Goal: Information Seeking & Learning: Find specific fact

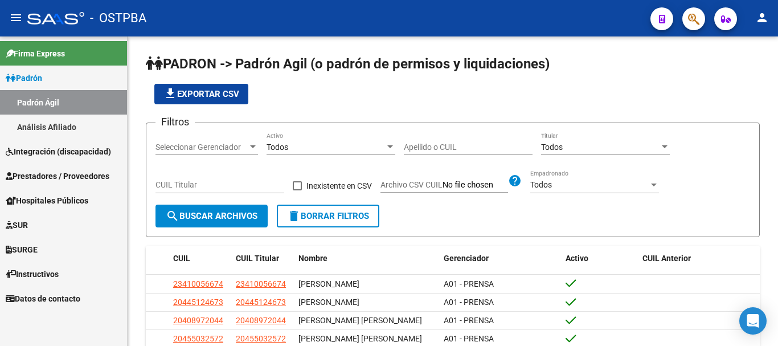
click at [24, 222] on span "SUR" at bounding box center [17, 225] width 22 height 13
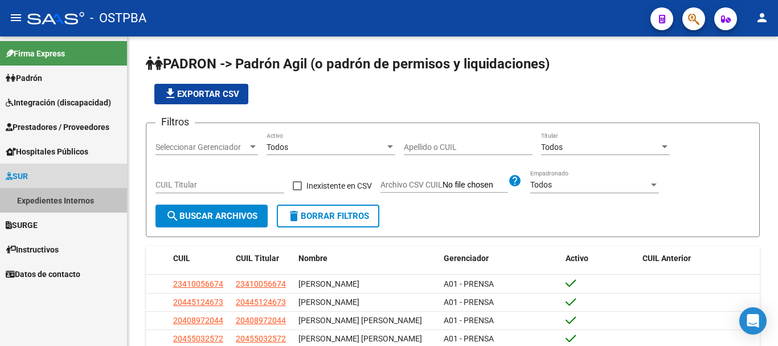
click at [55, 196] on link "Expedientes Internos" at bounding box center [63, 200] width 127 height 24
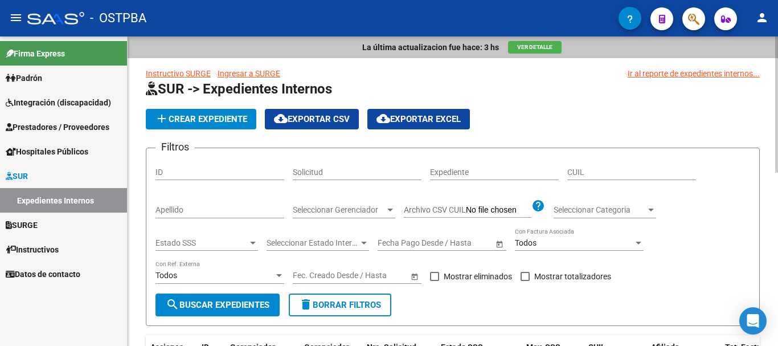
click at [199, 212] on input "Apellido" at bounding box center [219, 210] width 129 height 10
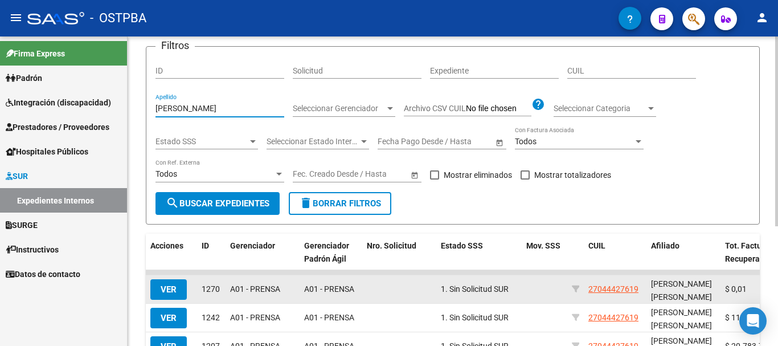
scroll to position [114, 0]
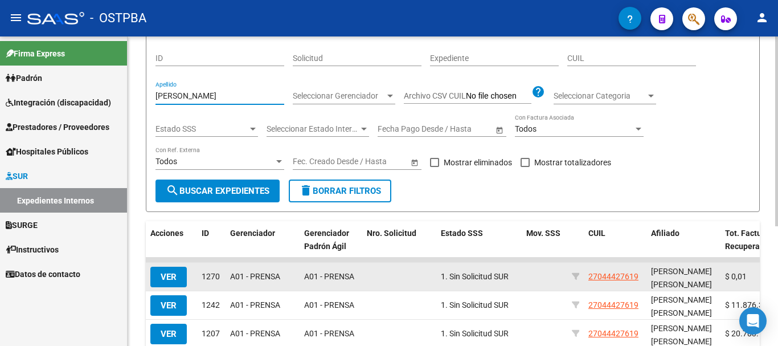
type input "[PERSON_NAME]"
click at [168, 271] on button "VER" at bounding box center [168, 277] width 36 height 21
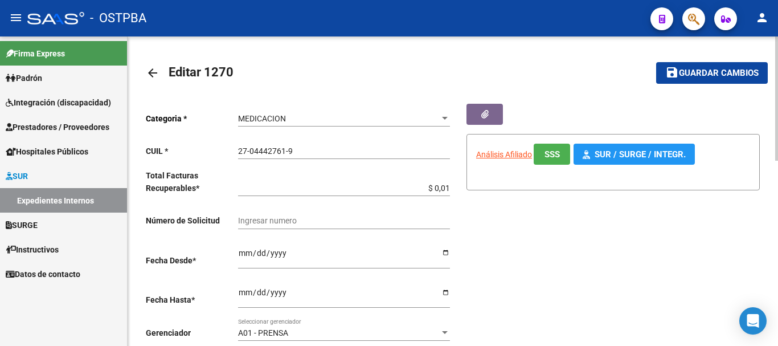
click at [158, 68] on mat-icon "arrow_back" at bounding box center [153, 73] width 14 height 14
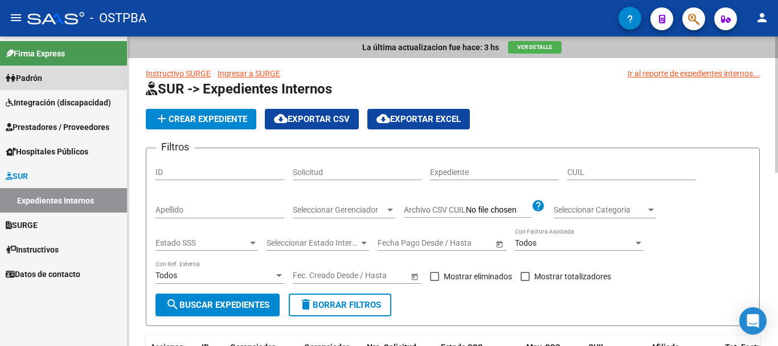
click at [37, 74] on span "Padrón" at bounding box center [24, 78] width 36 height 13
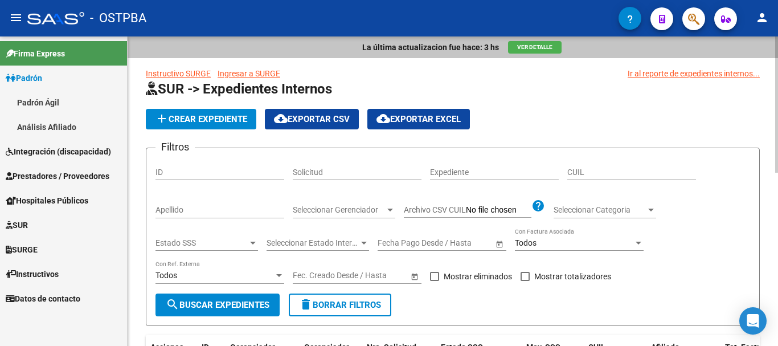
click at [47, 96] on link "Padrón Ágil" at bounding box center [63, 102] width 127 height 24
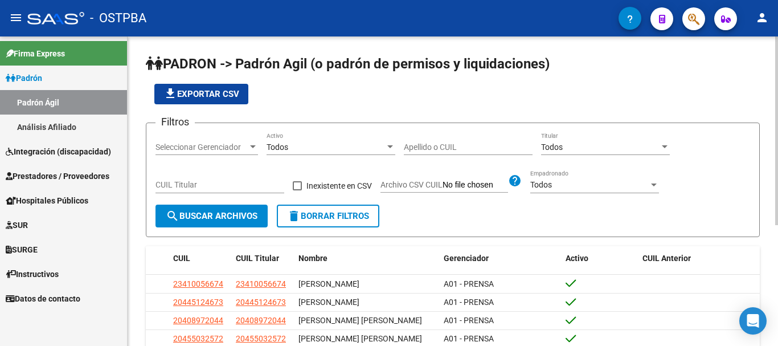
click at [250, 141] on div "Seleccionar Gerenciador Seleccionar Gerenciador" at bounding box center [206, 143] width 103 height 23
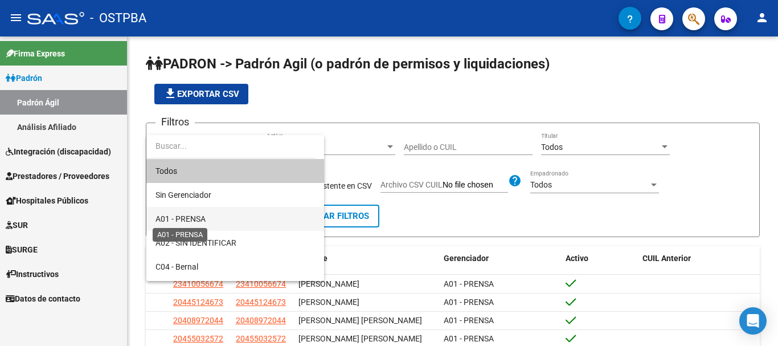
click at [195, 217] on span "A01 - PRENSA" at bounding box center [180, 218] width 50 height 9
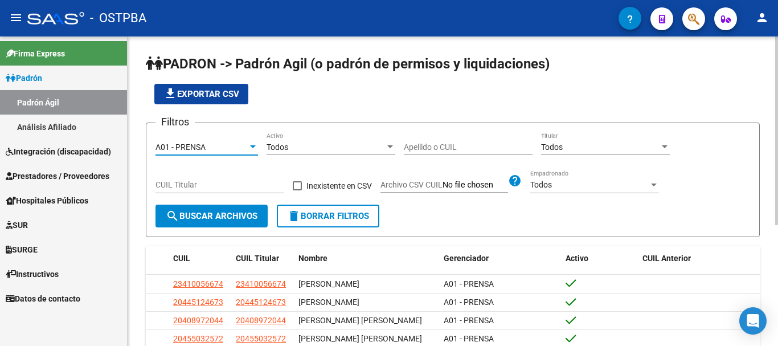
click at [427, 142] on input "Apellido o CUIL" at bounding box center [468, 147] width 129 height 10
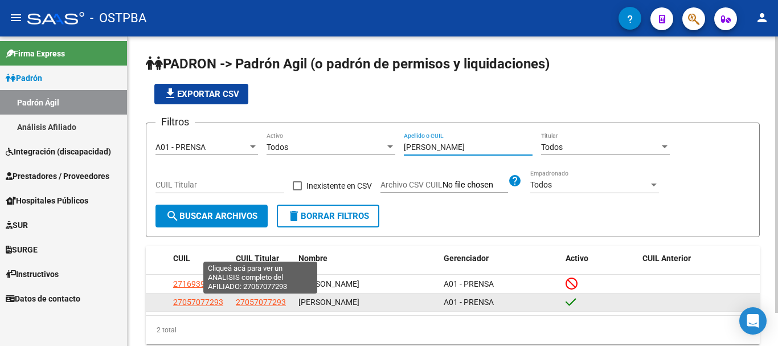
type input "[PERSON_NAME]"
click at [252, 305] on span "27057077293" at bounding box center [261, 301] width 50 height 9
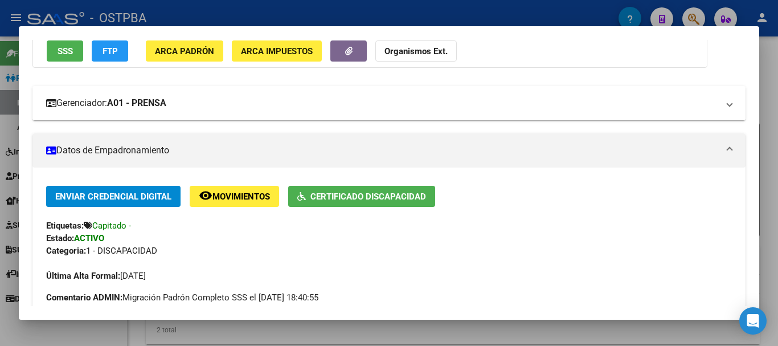
scroll to position [114, 0]
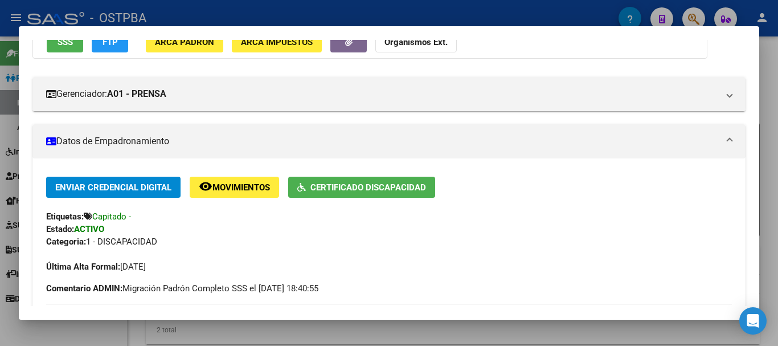
click at [362, 182] on span "Certificado Discapacidad" at bounding box center [361, 187] width 129 height 10
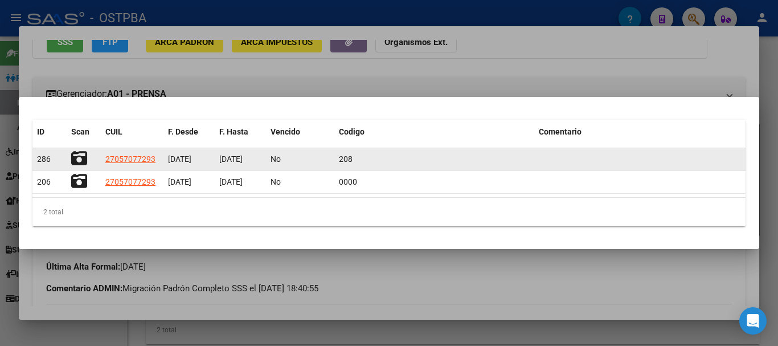
click at [77, 156] on icon at bounding box center [79, 158] width 16 height 16
